Goal: Information Seeking & Learning: Learn about a topic

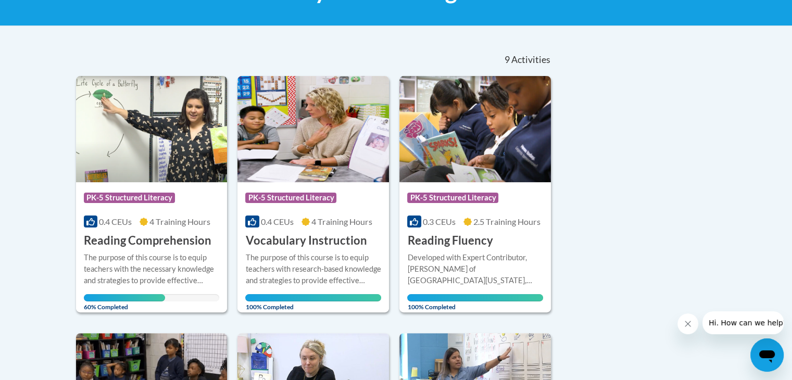
scroll to position [191, 0]
click at [137, 107] on img at bounding box center [151, 129] width 151 height 106
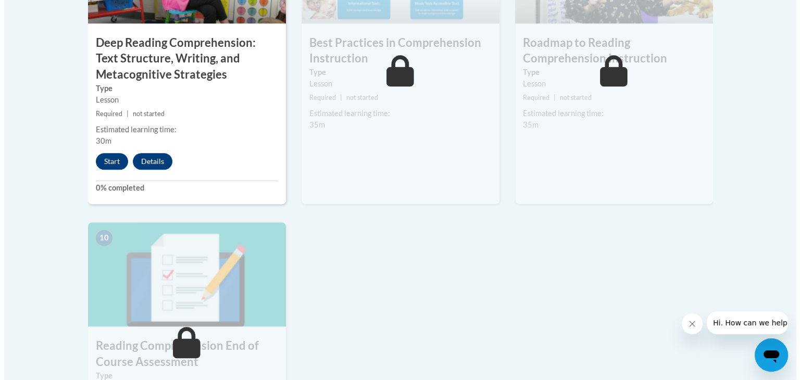
scroll to position [891, 0]
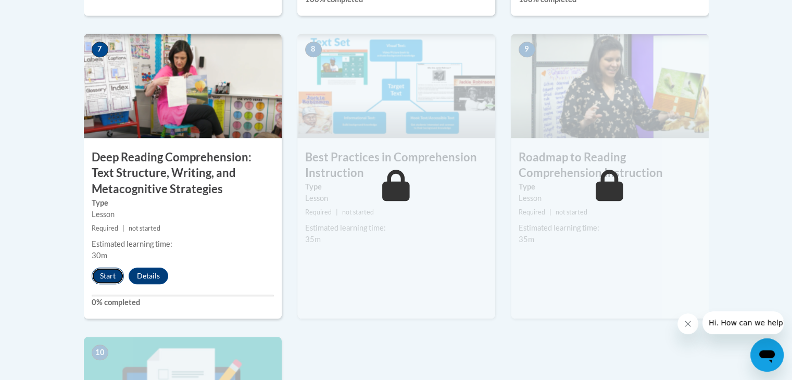
click at [108, 274] on button "Start" at bounding box center [108, 276] width 32 height 17
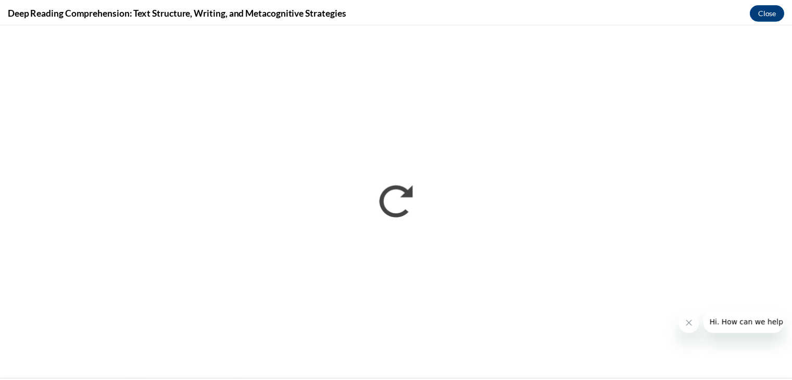
scroll to position [0, 0]
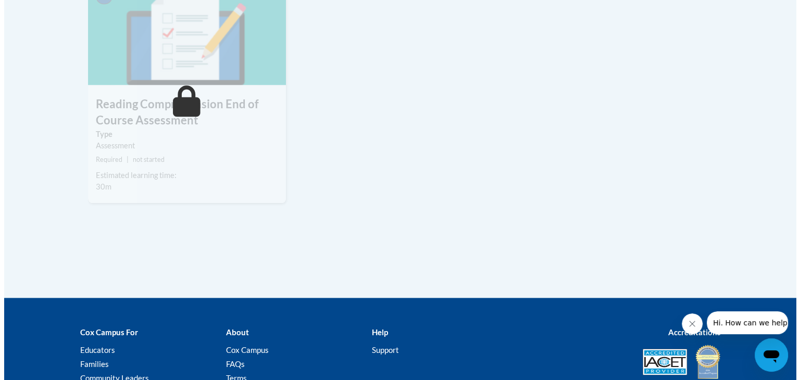
scroll to position [914, 0]
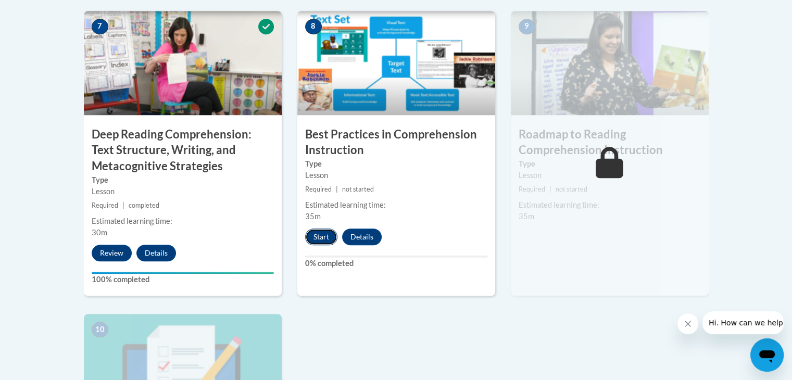
click at [325, 233] on button "Start" at bounding box center [321, 237] width 32 height 17
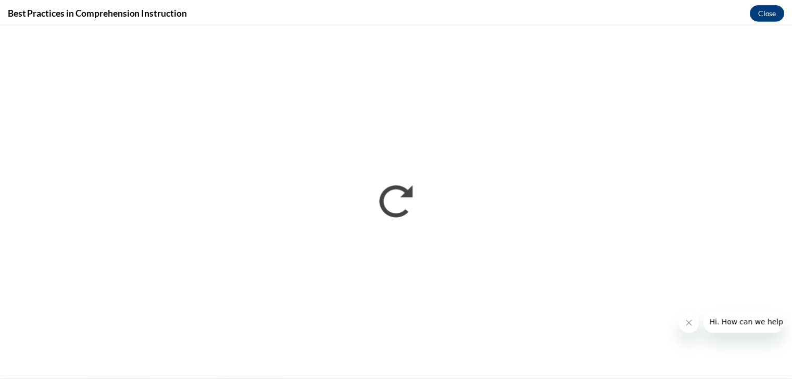
scroll to position [0, 0]
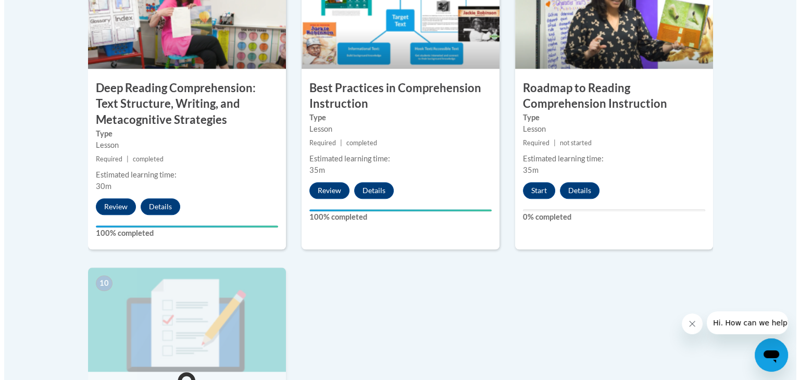
scroll to position [977, 0]
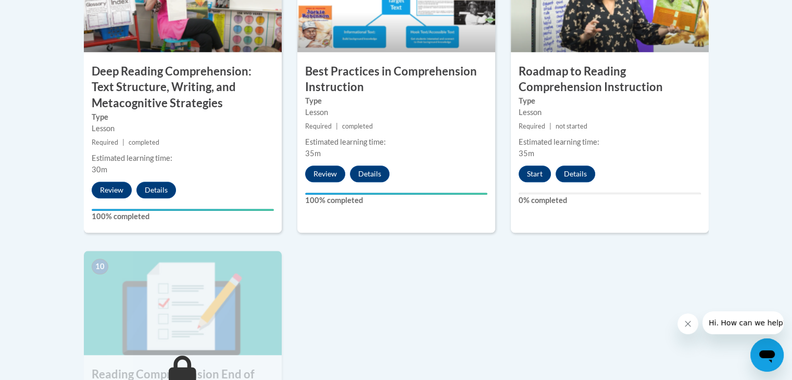
click at [467, 147] on div "Estimated learning time: 35m" at bounding box center [396, 147] width 198 height 23
click at [531, 171] on button "Start" at bounding box center [534, 174] width 32 height 17
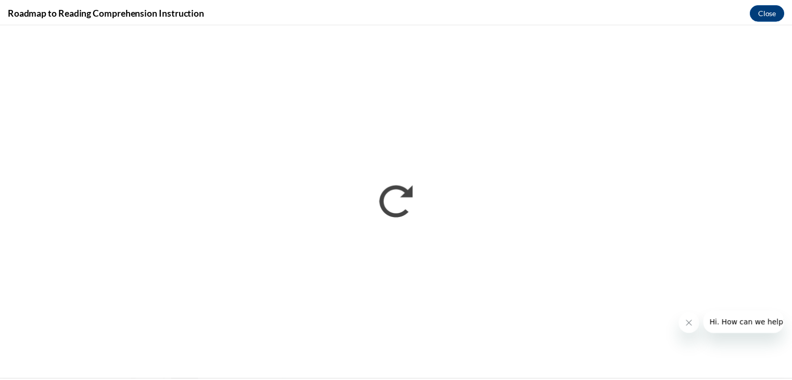
scroll to position [0, 0]
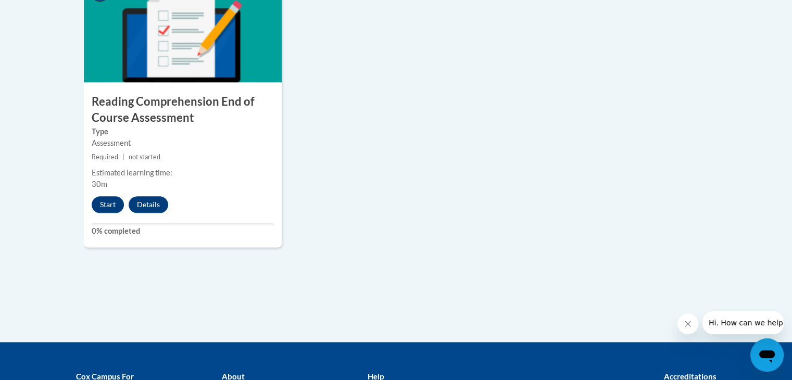
scroll to position [1249, 0]
